Goal: Book appointment/travel/reservation

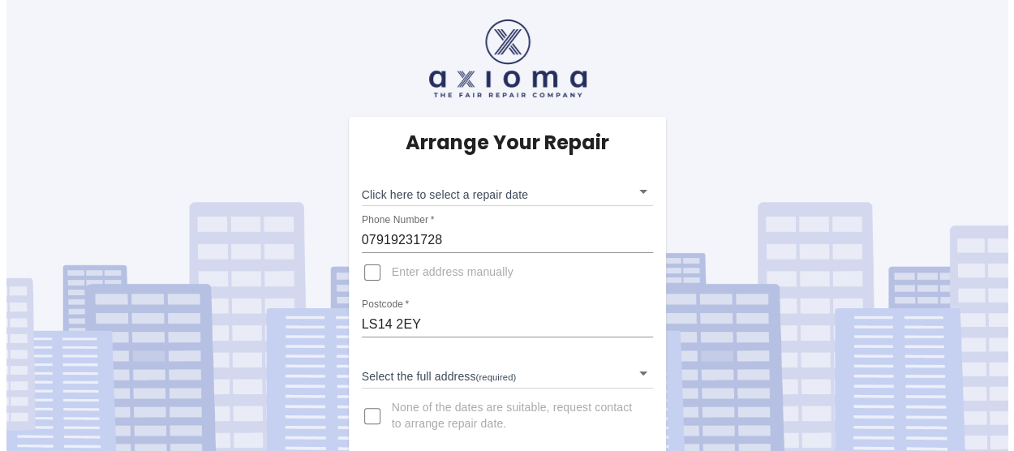
scroll to position [9, 0]
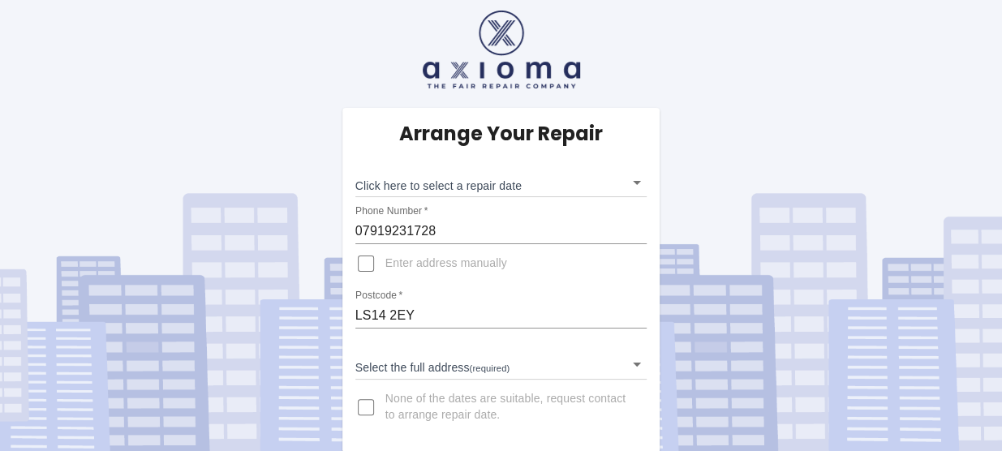
click at [616, 358] on body "Arrange Your Repair Click here to select a repair date ​ Phone Number   * 07919…" at bounding box center [501, 222] width 1002 height 462
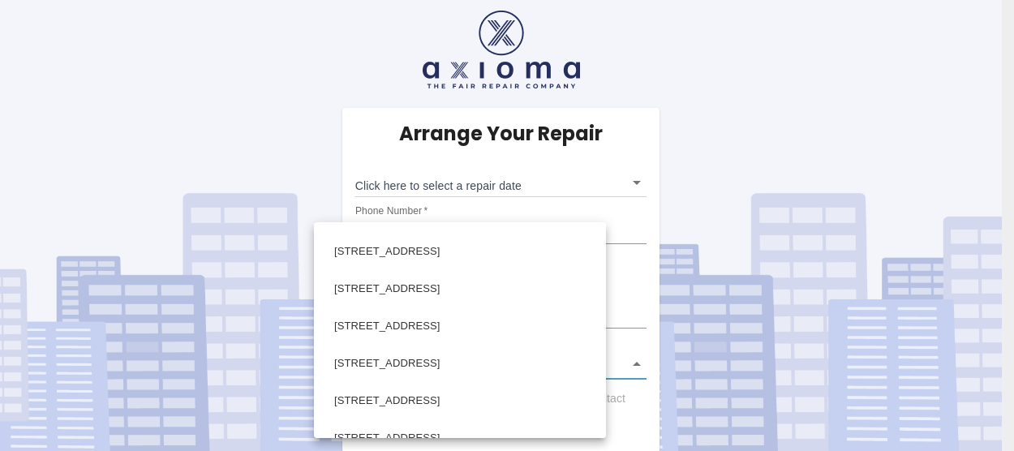
scroll to position [1882, 0]
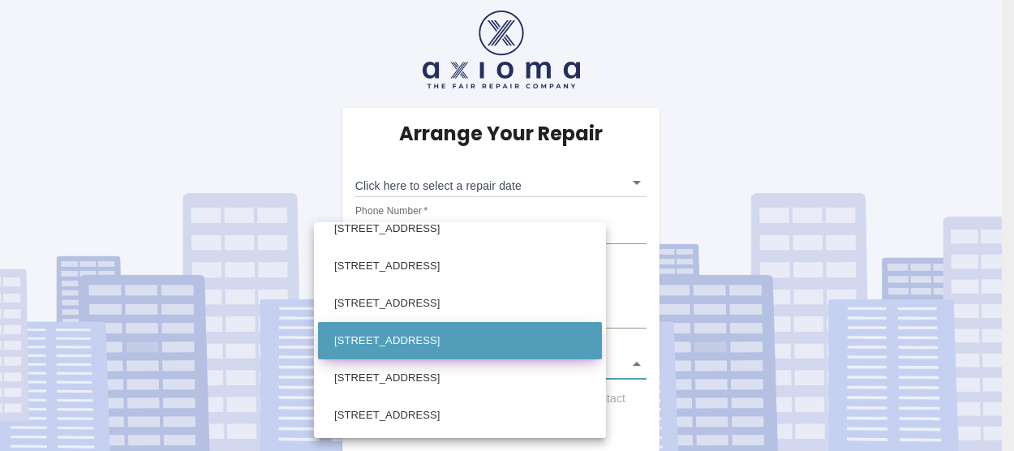
click at [514, 342] on li "[STREET_ADDRESS]" at bounding box center [460, 340] width 284 height 37
type input "[STREET_ADDRESS]"
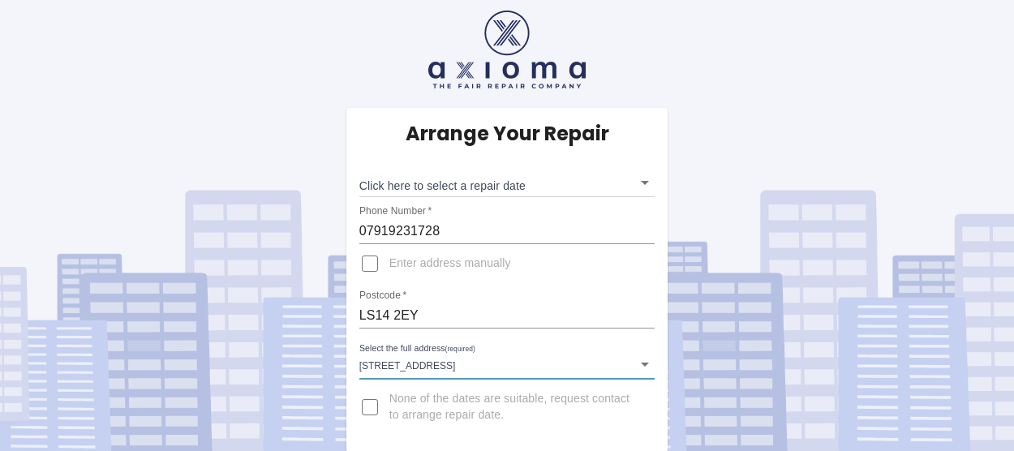
click at [365, 366] on body "Arrange Your Repair Click here to select a repair date ​ Phone Number   * 07919…" at bounding box center [507, 222] width 1014 height 462
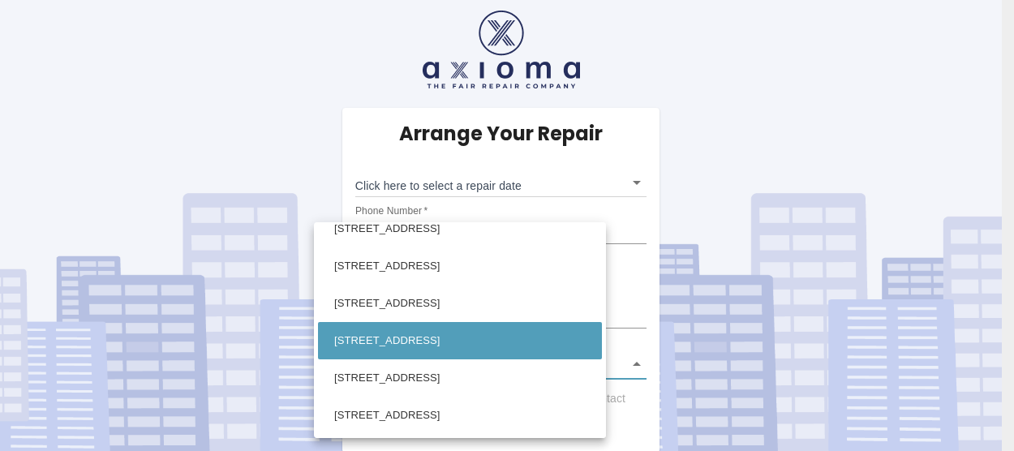
drag, startPoint x: 590, startPoint y: 170, endPoint x: 589, endPoint y: 181, distance: 11.4
click at [592, 169] on div at bounding box center [507, 225] width 1014 height 451
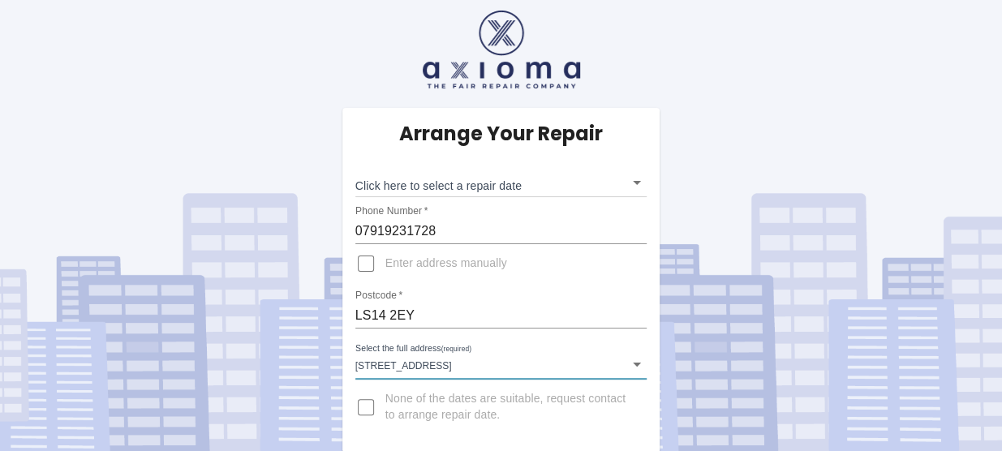
click at [370, 265] on input "Enter address manually" at bounding box center [365, 263] width 39 height 39
checkbox input "true"
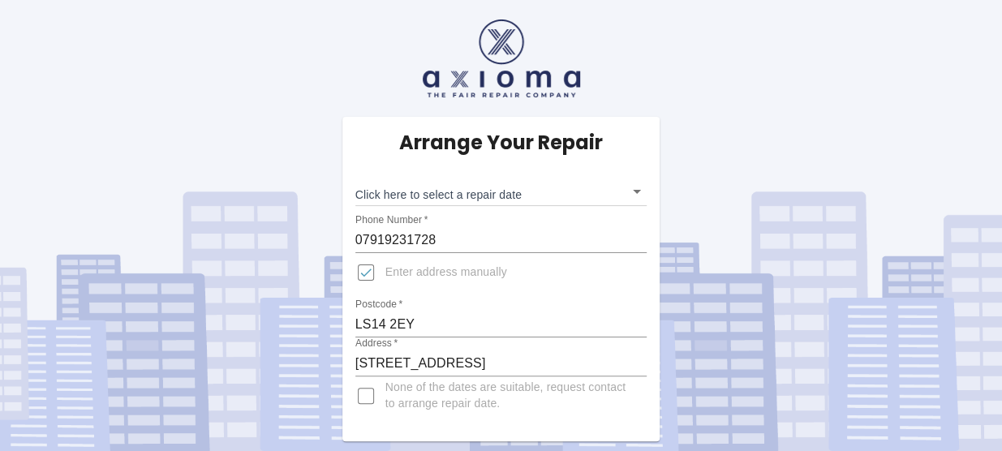
scroll to position [0, 0]
click at [371, 363] on input "[STREET_ADDRESS]" at bounding box center [507, 364] width 296 height 26
type input "[STREET_ADDRESS]"
click at [562, 316] on input "LS14 2EY" at bounding box center [507, 325] width 296 height 26
click at [644, 191] on body "Arrange Your Repair Click here to select a repair date ​ Phone Number   * 07919…" at bounding box center [507, 225] width 1014 height 451
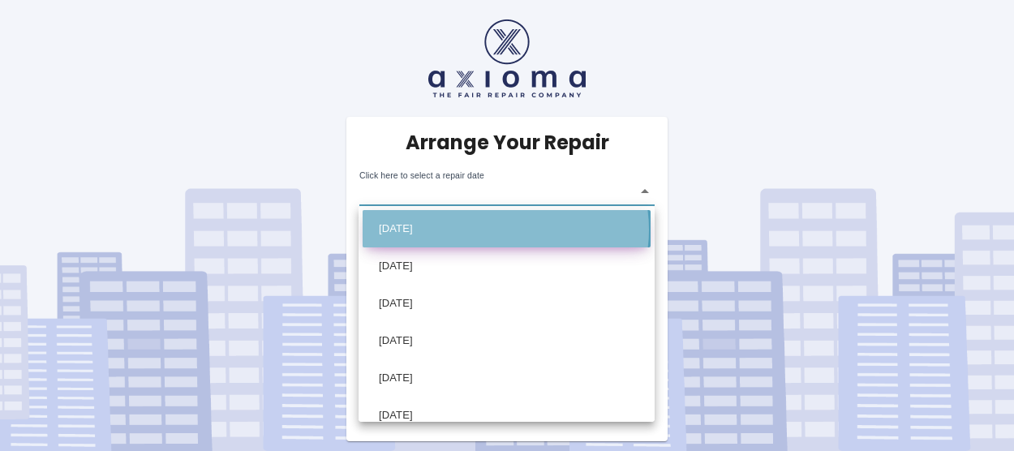
click at [505, 230] on li "[DATE]" at bounding box center [507, 228] width 288 height 37
type input "[DATE]T00:00:00.000Z"
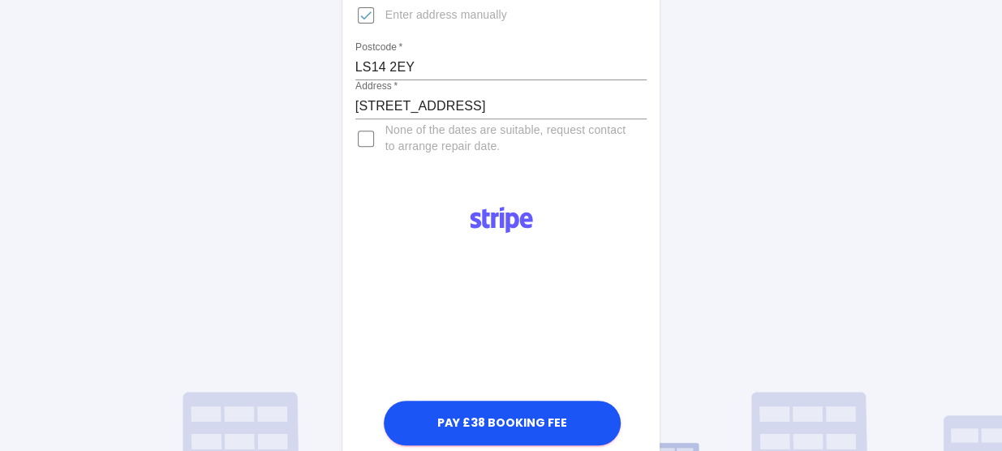
scroll to position [325, 0]
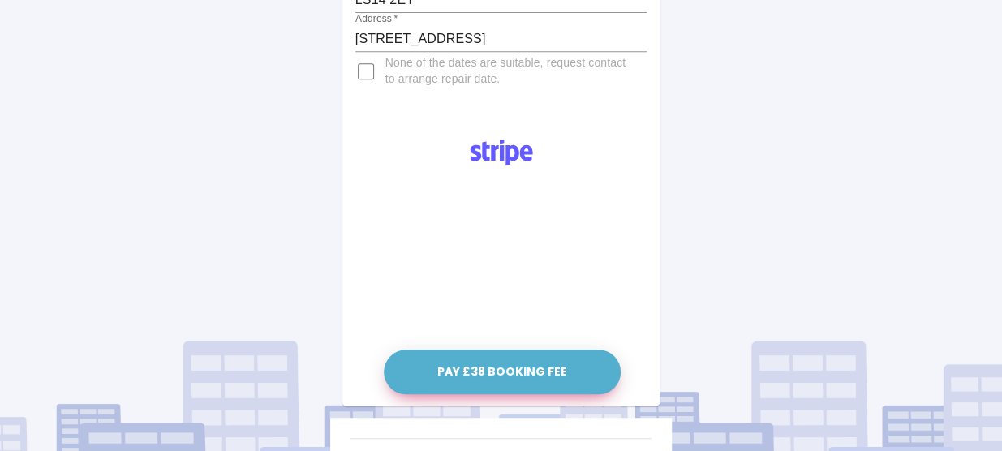
click at [475, 376] on button "Pay £38 Booking Fee" at bounding box center [502, 372] width 237 height 45
